Goal: Obtain resource: Download file/media

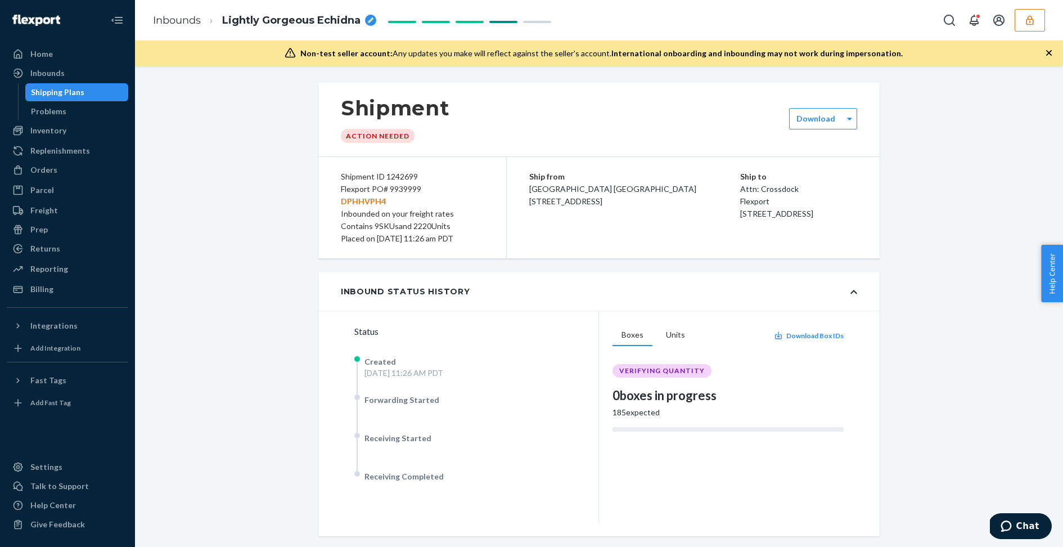
scroll to position [13, 0]
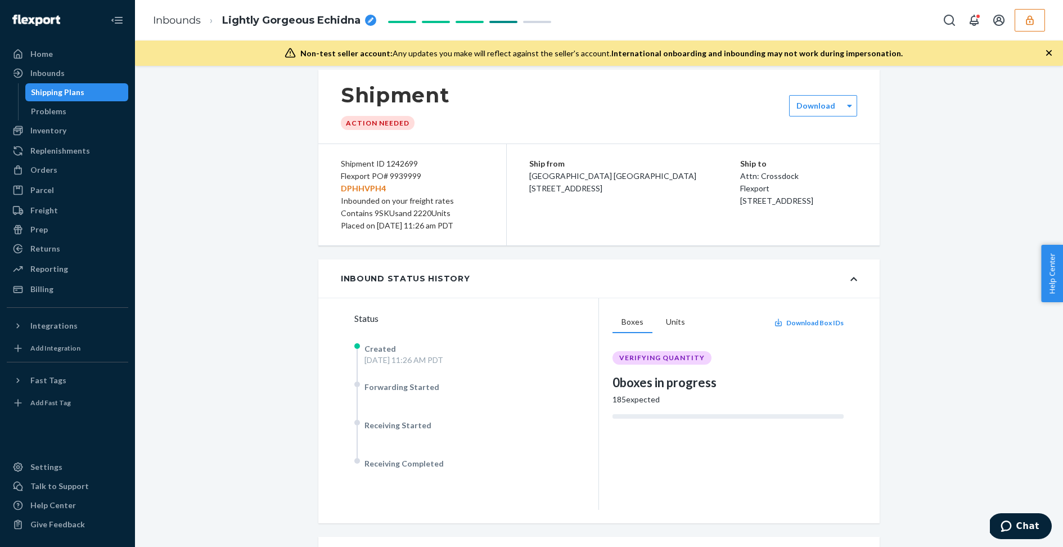
click at [412, 173] on div "Flexport PO# 9939999 DPHHVPH4" at bounding box center [412, 182] width 143 height 25
click at [410, 170] on div "Flexport PO# 9939999 DPHHVPH4" at bounding box center [412, 182] width 143 height 25
copy div "9939999"
click at [363, 190] on p "DPHHVPH4" at bounding box center [412, 188] width 143 height 12
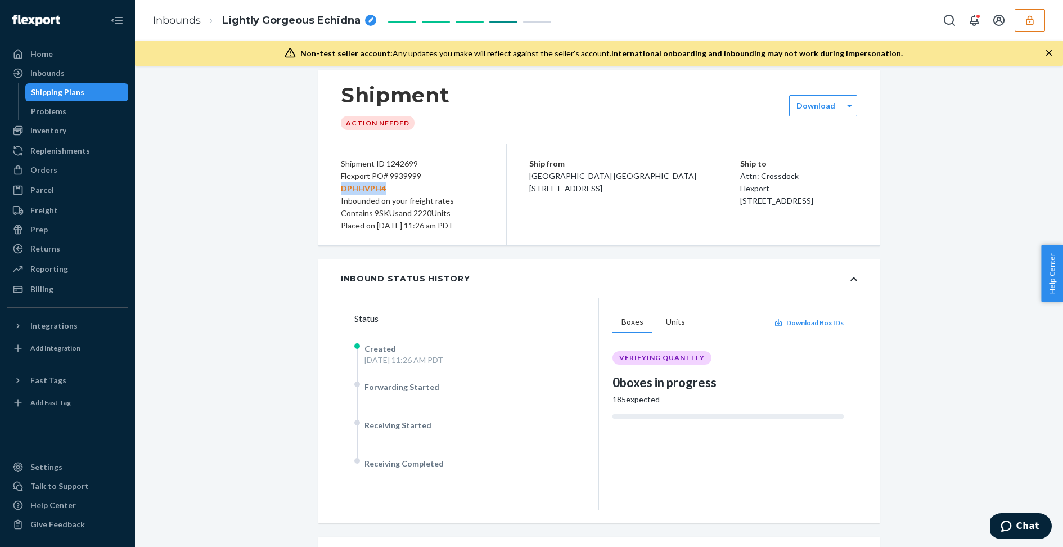
click at [363, 190] on p "DPHHVPH4" at bounding box center [412, 188] width 143 height 12
copy p "DPHHVPH4"
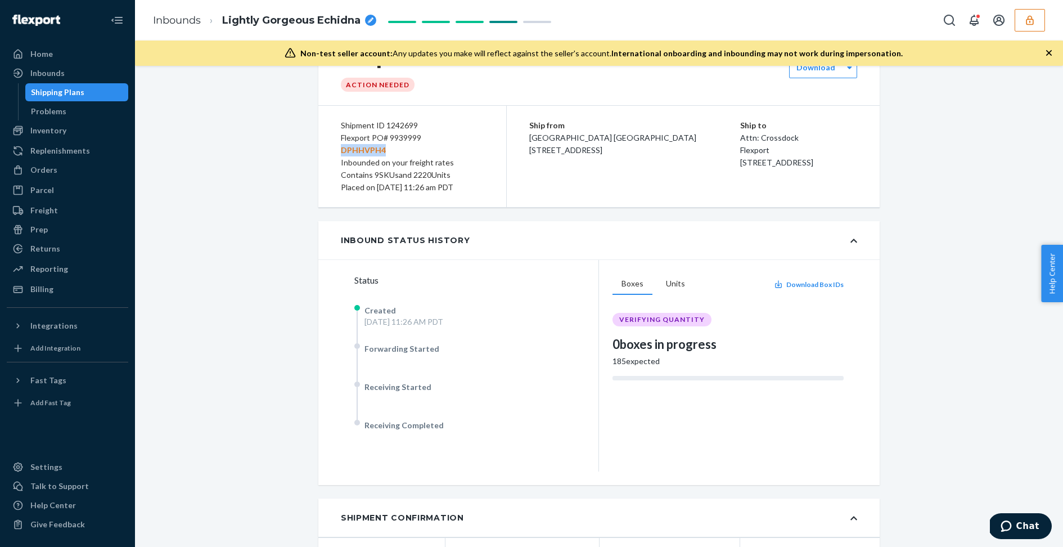
scroll to position [0, 0]
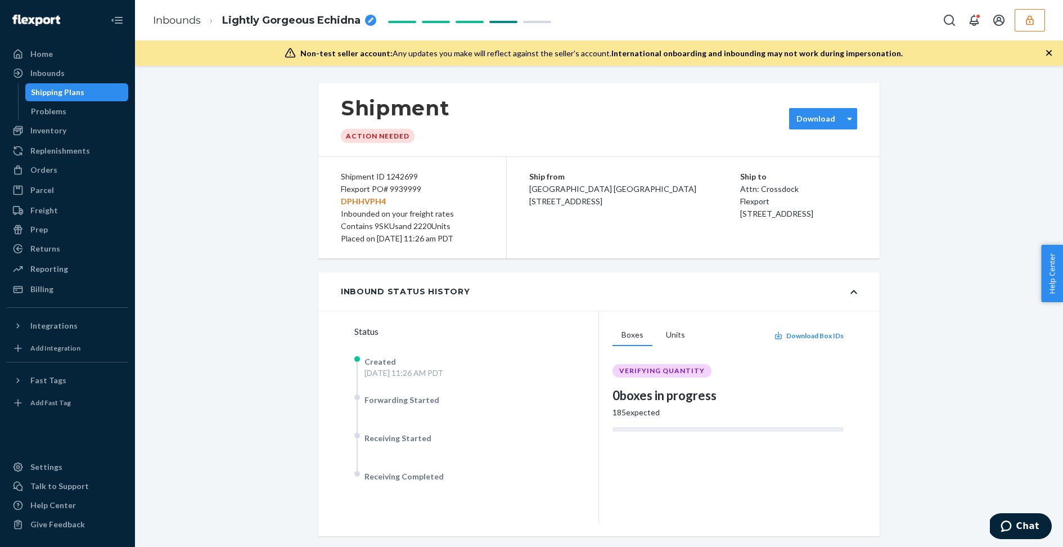
click at [827, 109] on div "Download" at bounding box center [823, 118] width 68 height 21
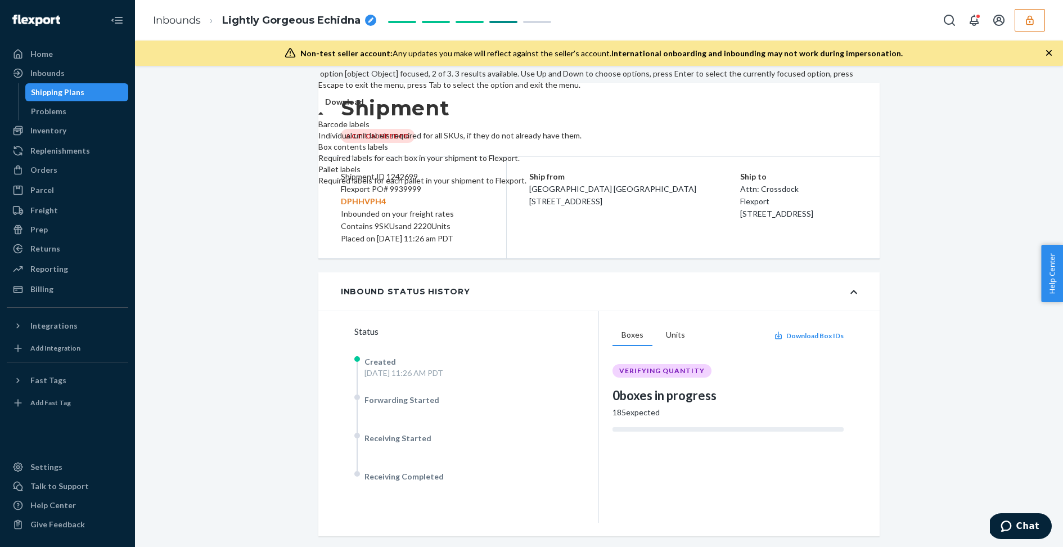
click at [857, 152] on div "Box contents labels" at bounding box center [587, 146] width 539 height 11
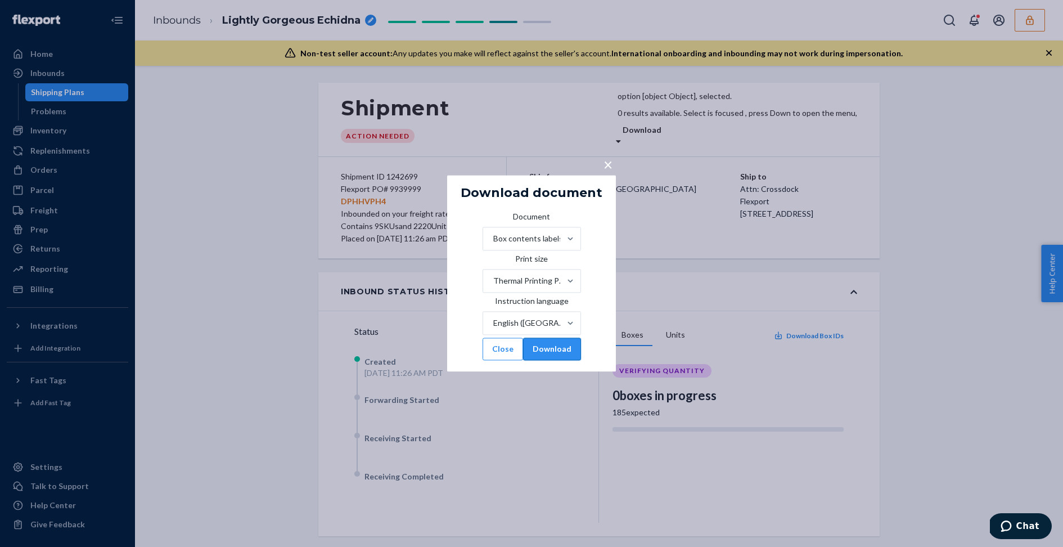
click at [575, 357] on button "Download" at bounding box center [552, 349] width 58 height 23
click at [952, 89] on div "× Download document Document Box contents labels Print size Thermal Printing Pa…" at bounding box center [531, 273] width 1063 height 547
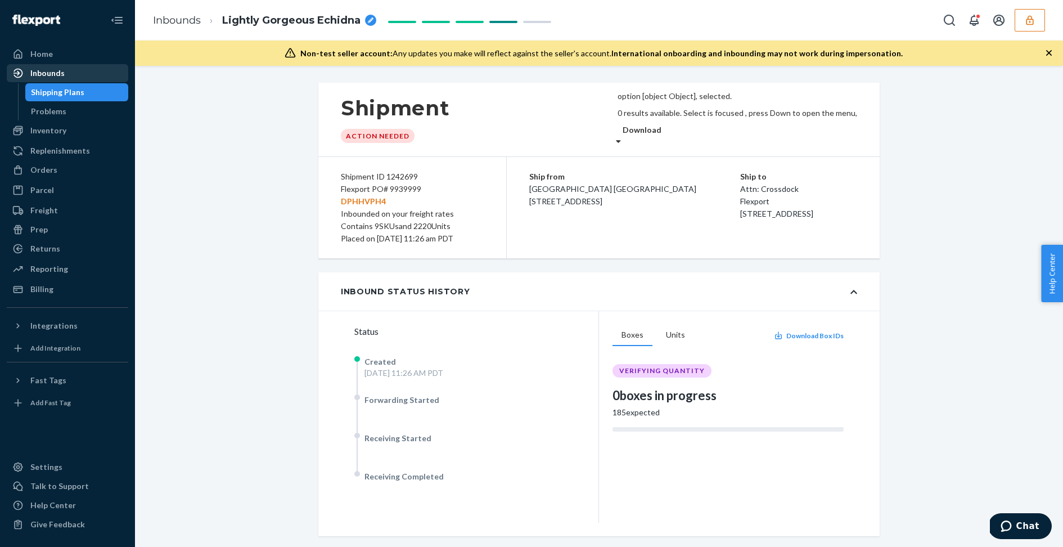
click at [52, 69] on div "Inbounds" at bounding box center [47, 73] width 34 height 11
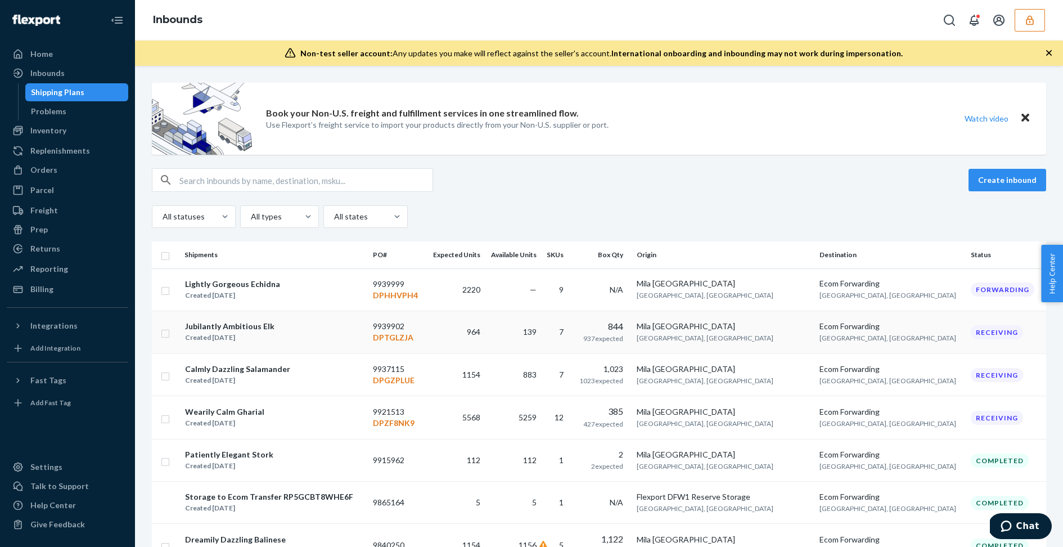
click at [329, 334] on div "Jubilantly Ambitious Elk Created [DATE]" at bounding box center [274, 332] width 179 height 24
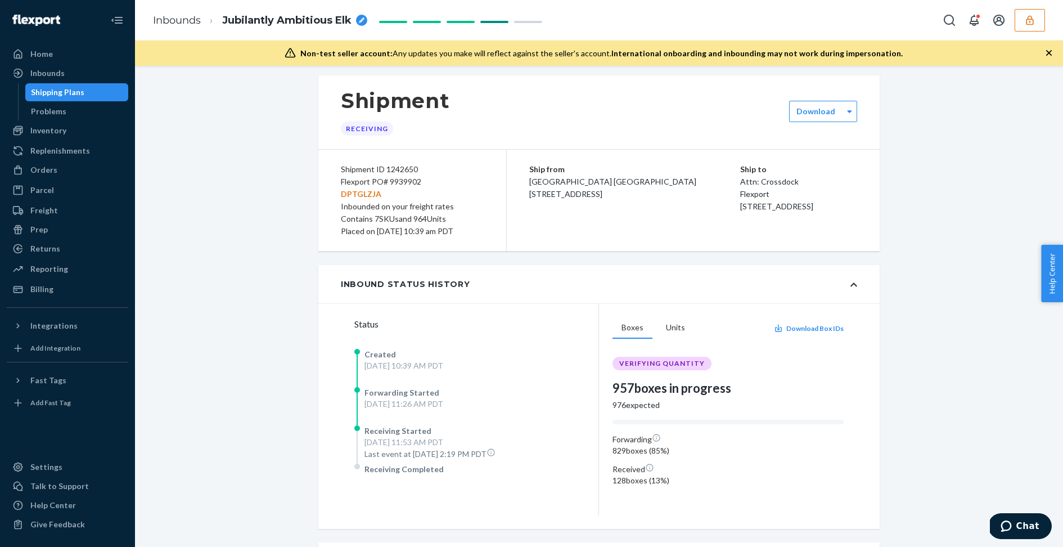
scroll to position [11, 0]
